Goal: Navigation & Orientation: Understand site structure

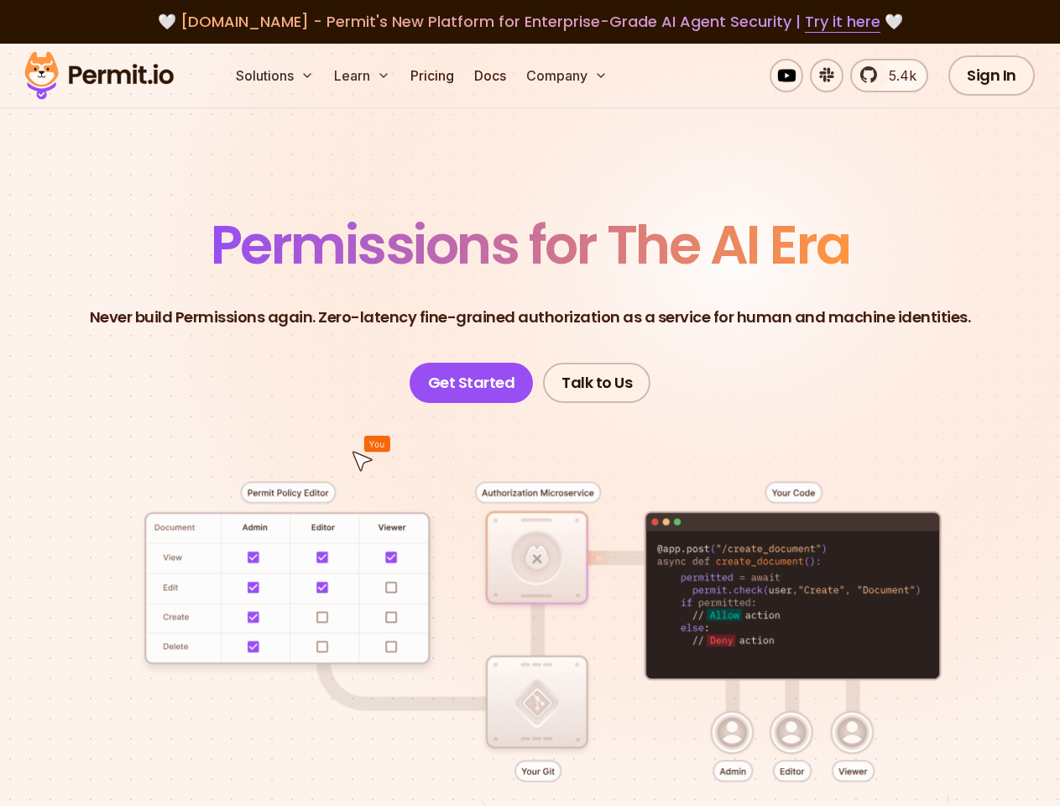
click at [276, 76] on button "Solutions" at bounding box center [274, 76] width 91 height 34
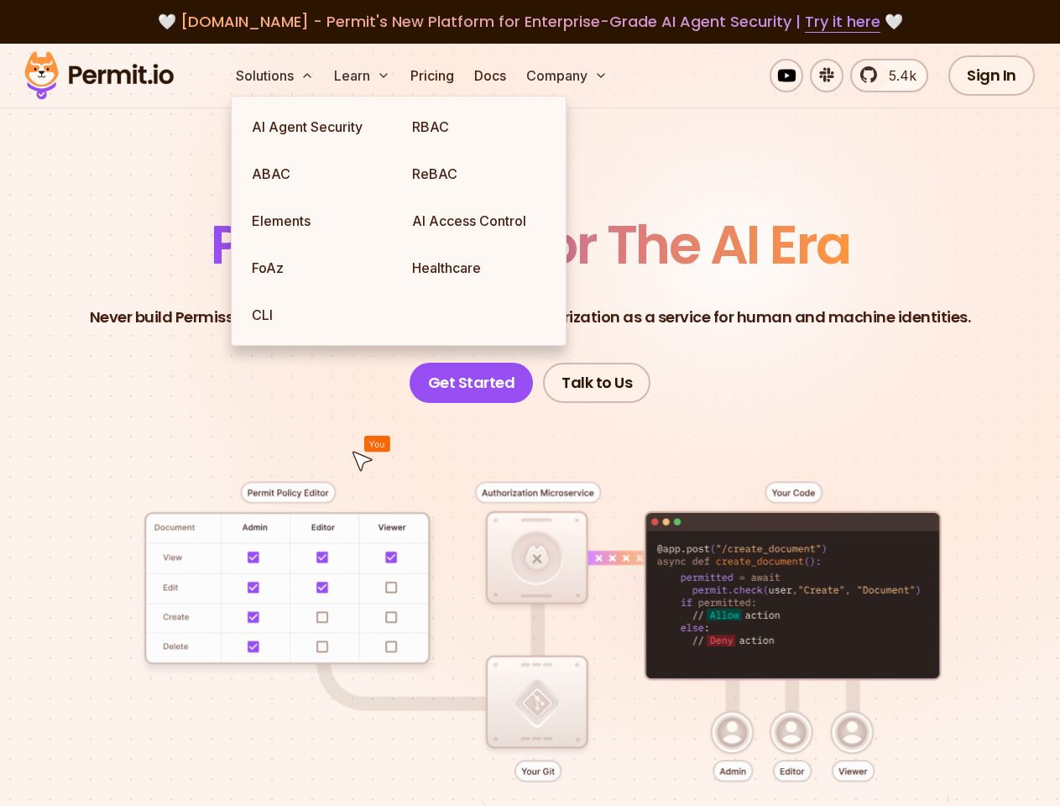
click at [363, 76] on button "Learn" at bounding box center [362, 76] width 70 height 34
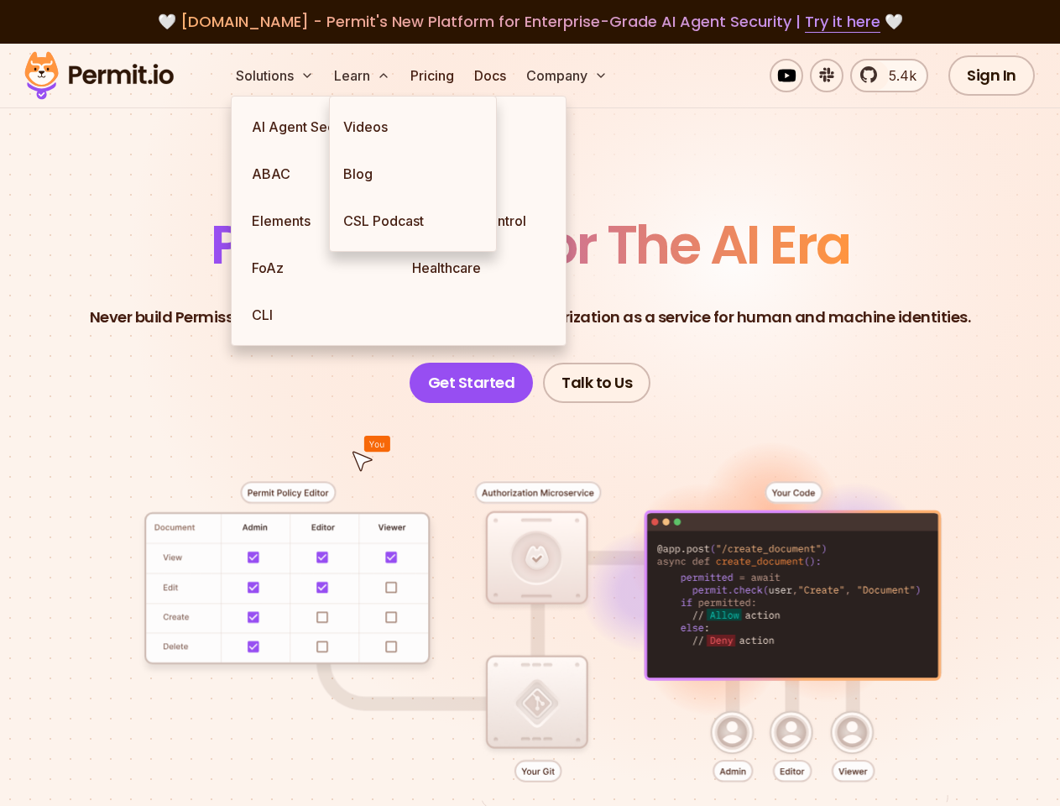
click at [568, 76] on button "Company" at bounding box center [567, 76] width 95 height 34
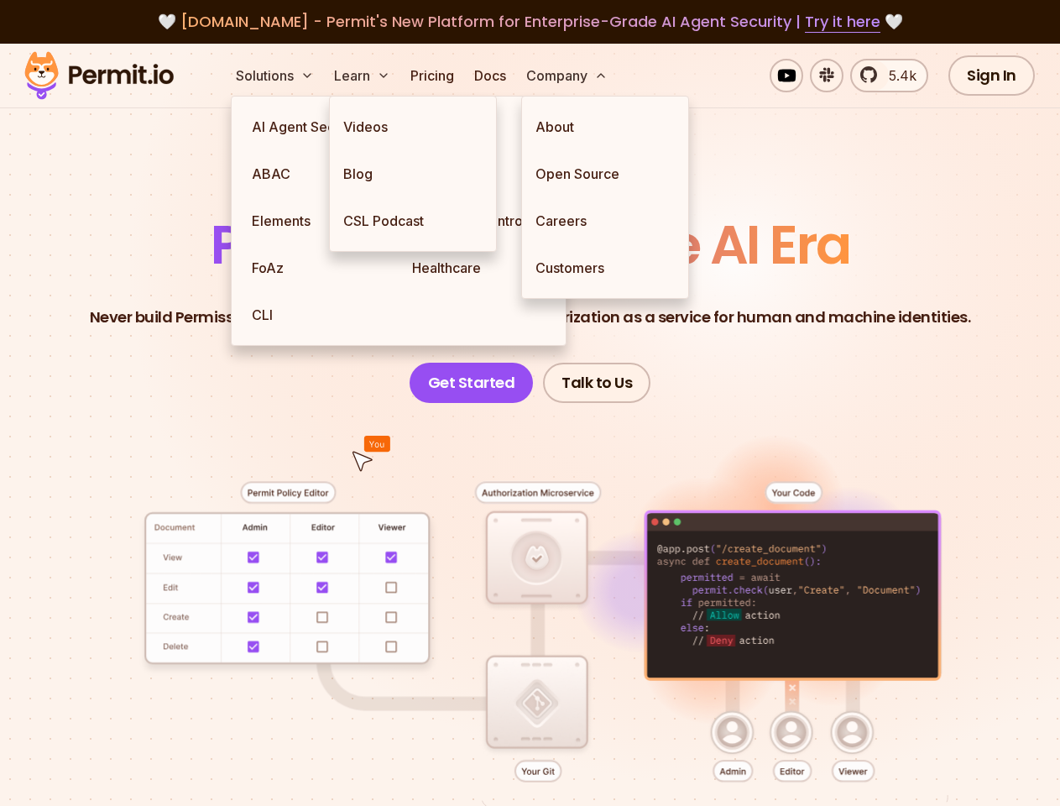
click at [530, 577] on div at bounding box center [530, 660] width 980 height 514
